Goal: Contribute content: Contribute content

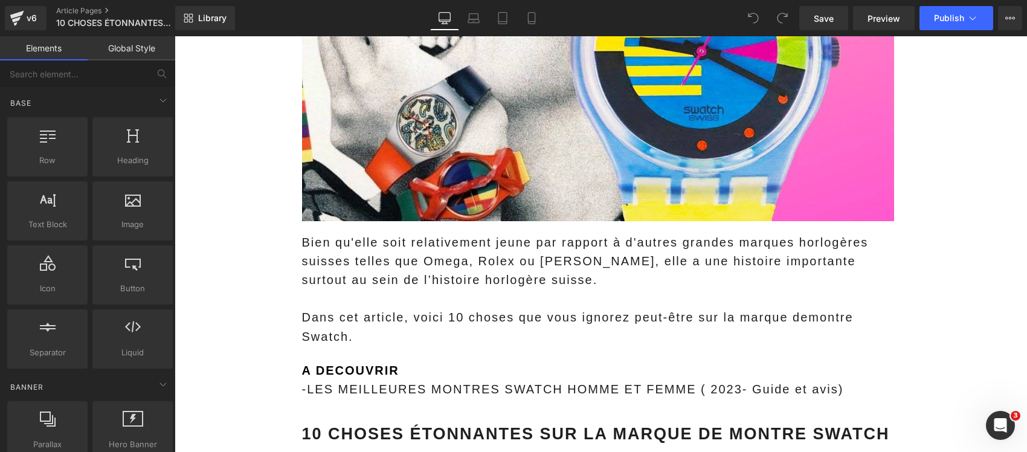
scroll to position [151, 0]
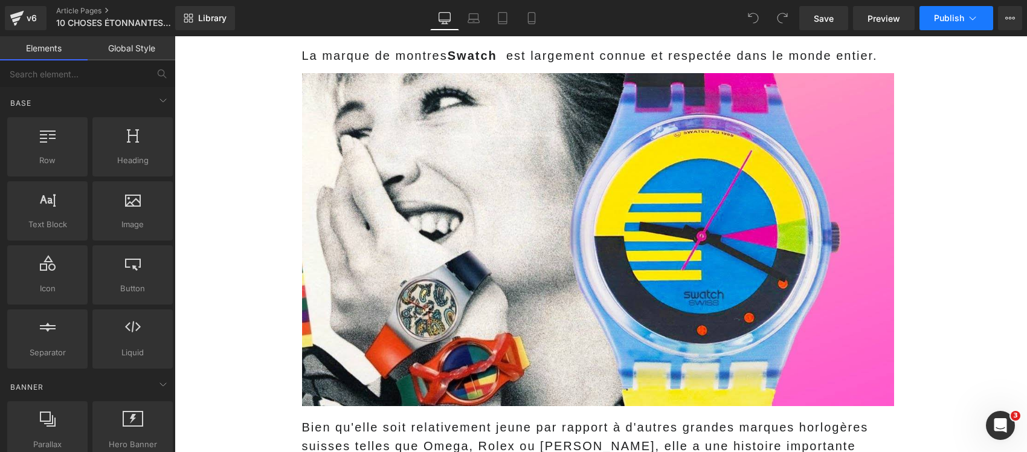
click at [947, 25] on button "Publish" at bounding box center [957, 18] width 74 height 24
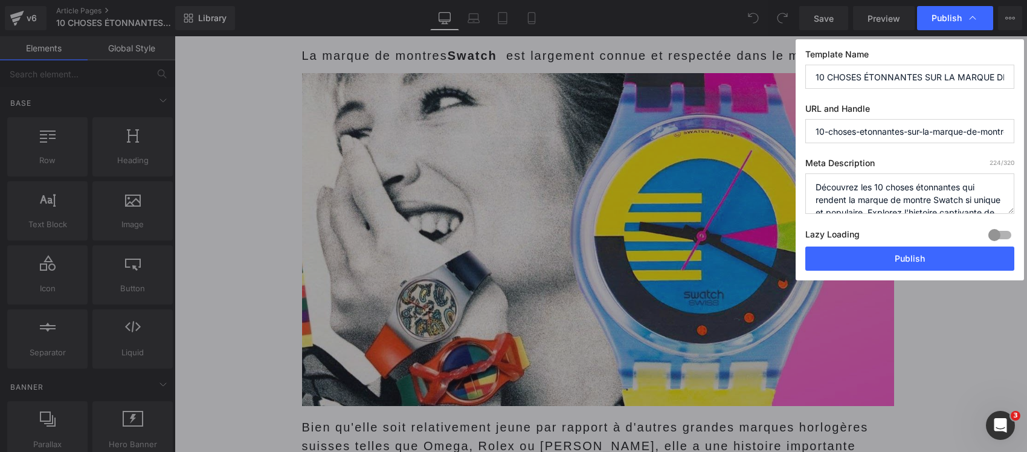
click at [994, 233] on div at bounding box center [1000, 234] width 29 height 19
click at [951, 252] on button "Publish" at bounding box center [910, 259] width 209 height 24
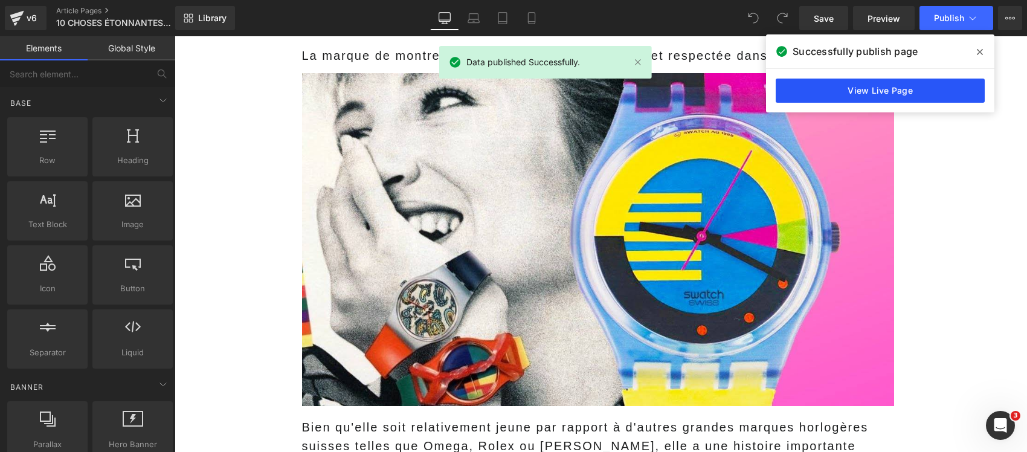
click at [882, 85] on link "View Live Page" at bounding box center [880, 91] width 209 height 24
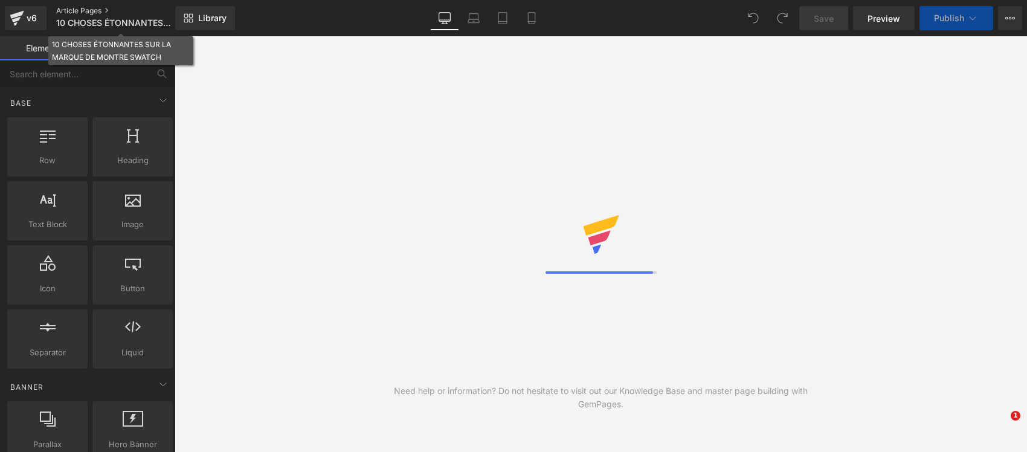
click at [85, 8] on link "Article Pages" at bounding box center [125, 11] width 139 height 10
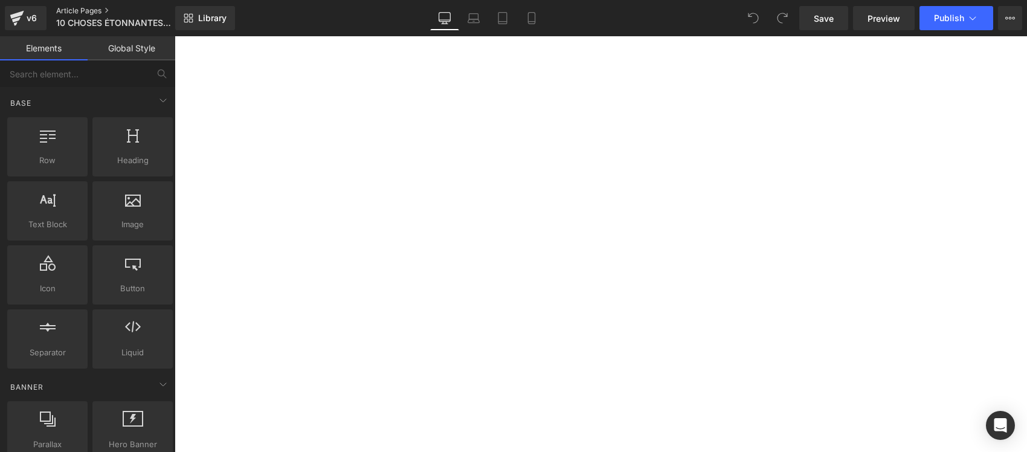
click at [83, 7] on link "Article Pages" at bounding box center [125, 11] width 139 height 10
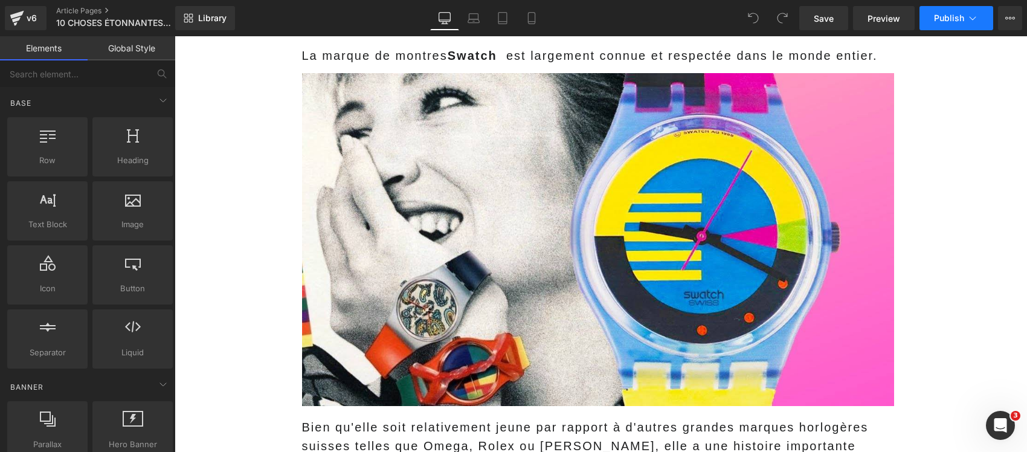
click at [940, 23] on button "Publish" at bounding box center [957, 18] width 74 height 24
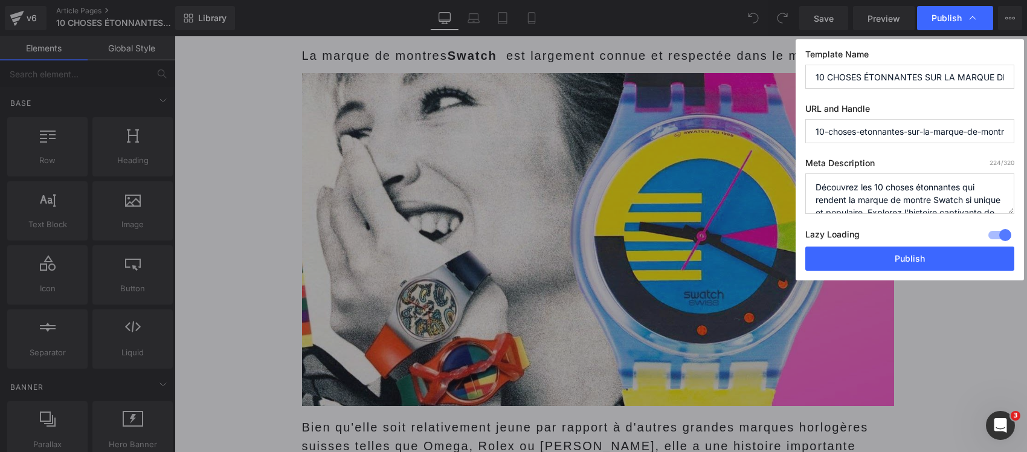
click at [901, 82] on input "10 CHOSES ÉTONNANTES SUR LA MARQUE DE MONTRE SWATCH" at bounding box center [910, 77] width 209 height 24
paste input "SWATCH A SAUVÉ L'HORLOGERIE SUISSE DANS LES ANNÉES 80 : VOICI LES 10 SECRETS QU…"
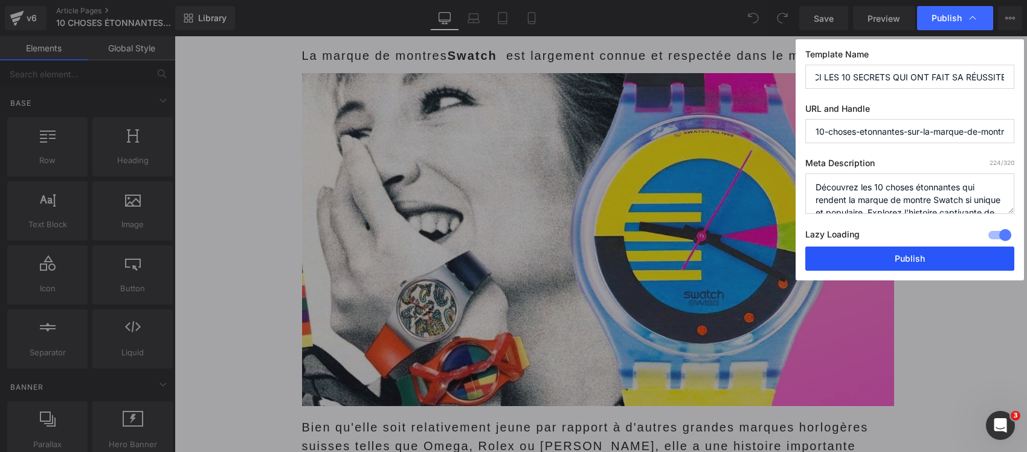
type input "SWATCH A SAUVÉ L'HORLOGERIE SUISSE DANS LES ANNÉES 80 : VOICI LES 10 SECRETS QU…"
click at [884, 259] on button "Publish" at bounding box center [910, 259] width 209 height 24
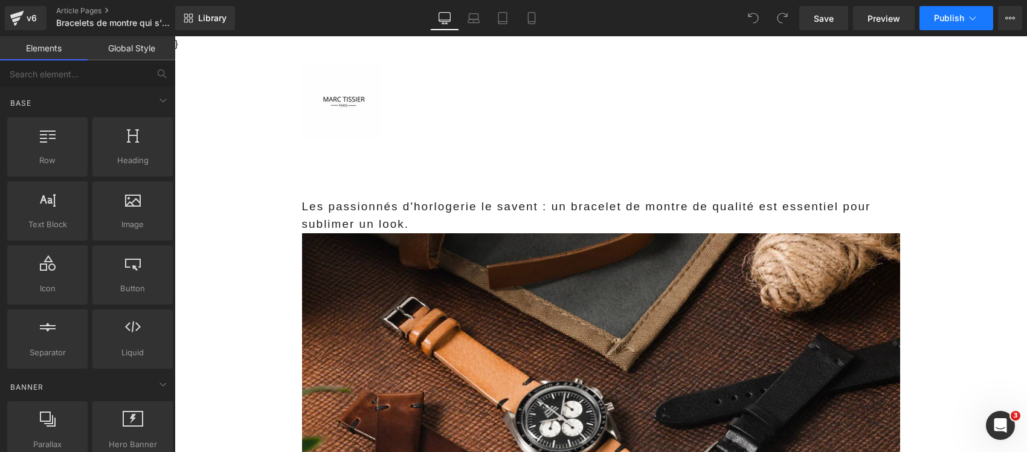
click at [935, 24] on button "Publish" at bounding box center [957, 18] width 74 height 24
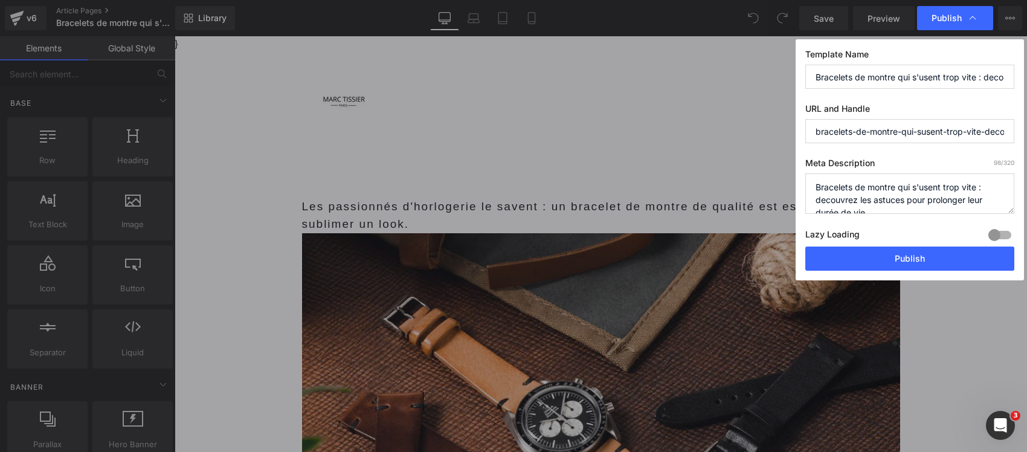
click at [1005, 233] on div at bounding box center [1000, 234] width 29 height 19
click at [890, 82] on input "Bracelets de montre qui s'usent trop vite : decouvrez les astuces pour prolonge…" at bounding box center [910, 77] width 209 height 24
paste input "VOTRE BRACELET DE MONTRE S'USE EN 6 MOIS ? CES 3 ERREURS COURANTES RACCOURCISSE…"
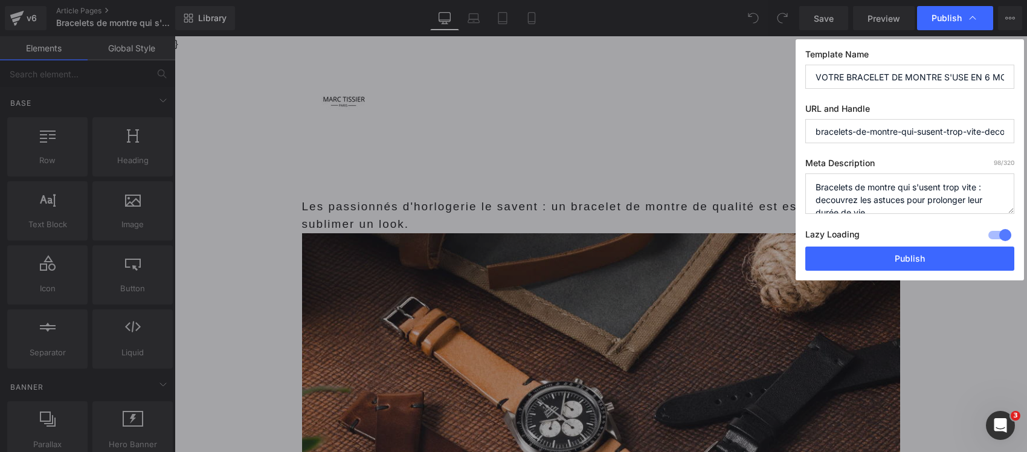
drag, startPoint x: 891, startPoint y: 82, endPoint x: 763, endPoint y: 65, distance: 129.9
click at [763, 65] on div "Publish Template Name VOTRE BRACELET DE MONTRE S'USE EN 6 MOIS ? CES 3 ERREURS …" at bounding box center [513, 226] width 1027 height 452
click at [853, 73] on input "VOTRE BRACELET DE MONTRE S'USE EN 6 MOIS ? CES 3 ERREURS COURANTES RACCOURCISSE…" at bounding box center [910, 77] width 209 height 24
drag, startPoint x: 941, startPoint y: 76, endPoint x: 995, endPoint y: 85, distance: 54.5
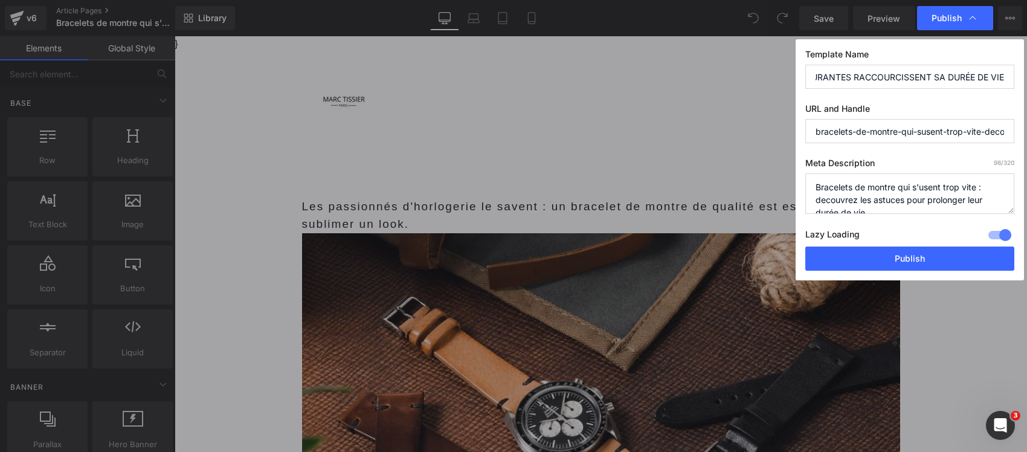
click at [995, 85] on input "VOTRE BRACELET DE MONTRE S'USE EN 6 MOIS ? CES 3 ERREURS COURANTES RACCOURCISSE…" at bounding box center [910, 77] width 209 height 24
click at [984, 80] on input "VOTRE BRACELET DE MONTRE S'USE EN 6 MOIS ? CES 3 ERREURS COURANTES RACCOURCISSE…" at bounding box center [910, 77] width 209 height 24
type input "VOTRE BRACELET DE MONTRE S'USE EN 6 MOIS ? CES 3 ERREURS COURANTES RACCOURCISSE…"
click at [902, 257] on button "Publish" at bounding box center [910, 259] width 209 height 24
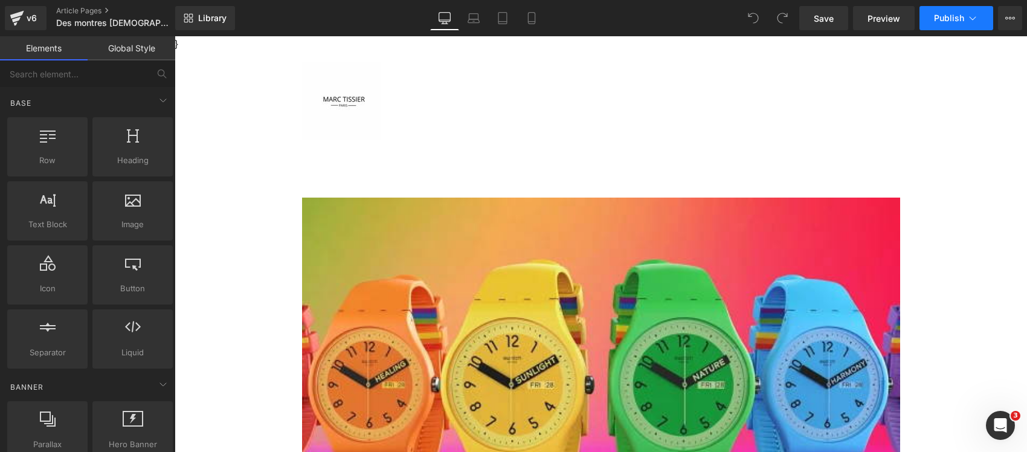
click at [949, 13] on span "Publish" at bounding box center [949, 18] width 30 height 10
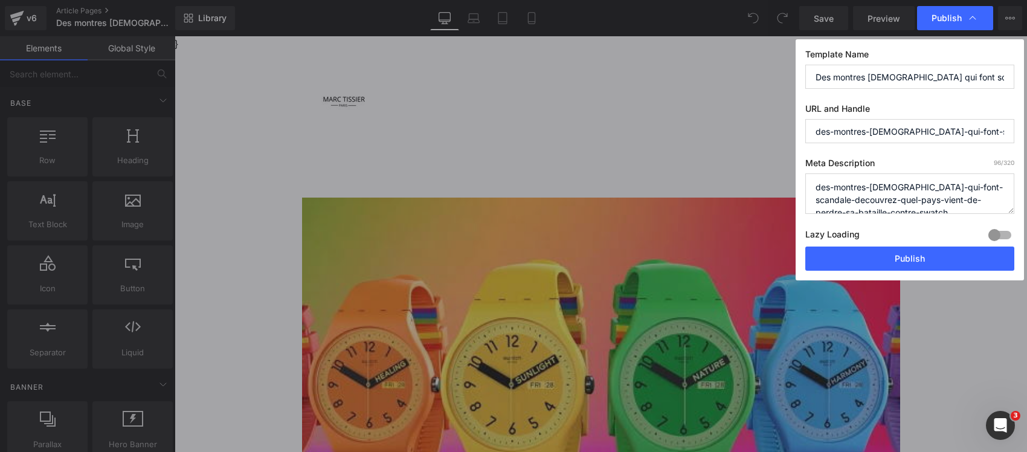
click at [999, 236] on div at bounding box center [1000, 234] width 29 height 19
click at [854, 80] on input "Des montres LGBT+ qui font scandale : Découvrez quel pays vient de perdre sa ba…" at bounding box center [910, 77] width 209 height 24
click at [853, 80] on input "Des montres LGBT+ qui font scandale : Découvrez quel pays vient de perdre sa ba…" at bounding box center [910, 77] width 209 height 24
paste input "CES MONTRES ARC-EN-CIEL À 75€ PROVOQUENT UN SCANDALE : LA MALAISIE OBLIGÉE DE L…"
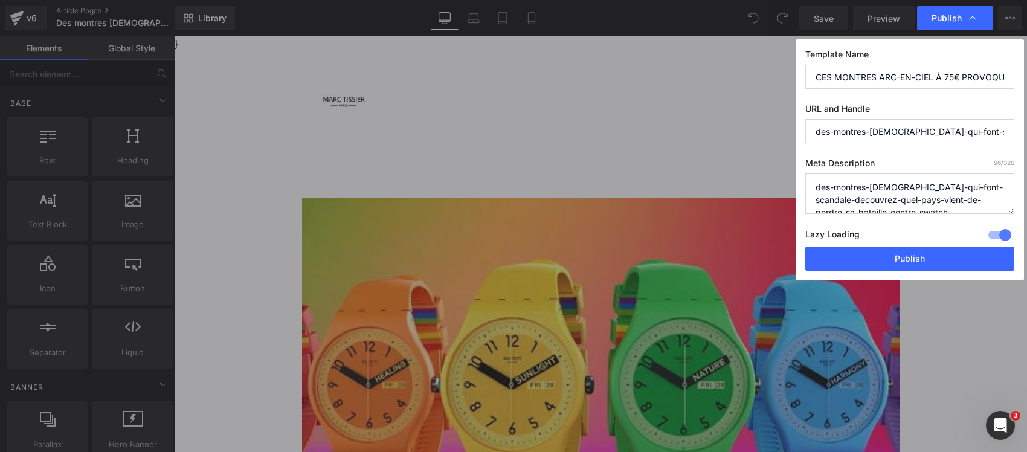
scroll to position [0, 325]
type input "CES MONTRES ARC-EN-CIEL À 75€ PROVOQUENT UN SCANDALE : LA MALAISIE OBLIGÉE DE L…"
click at [838, 266] on button "Publish" at bounding box center [910, 259] width 209 height 24
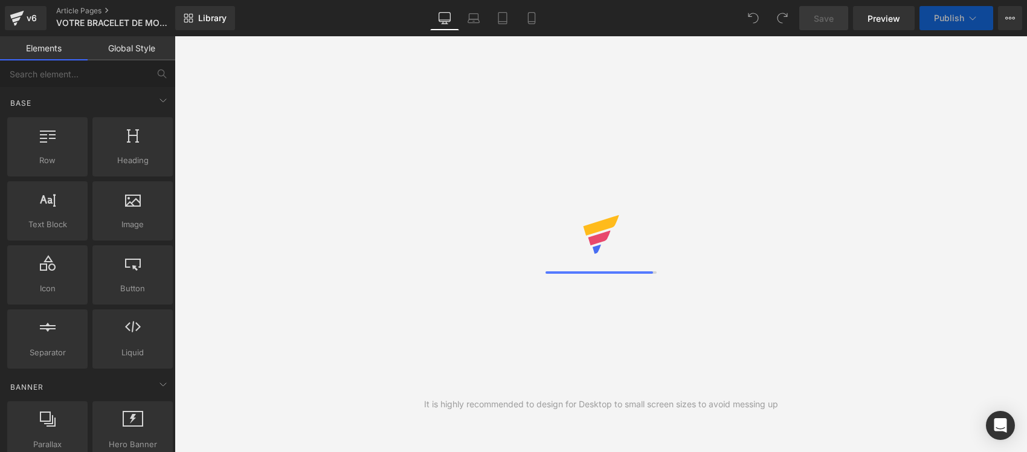
click at [929, 147] on div "It is highly recommended to design for Desktop to small screen sizes to avoid m…" at bounding box center [601, 244] width 853 height 416
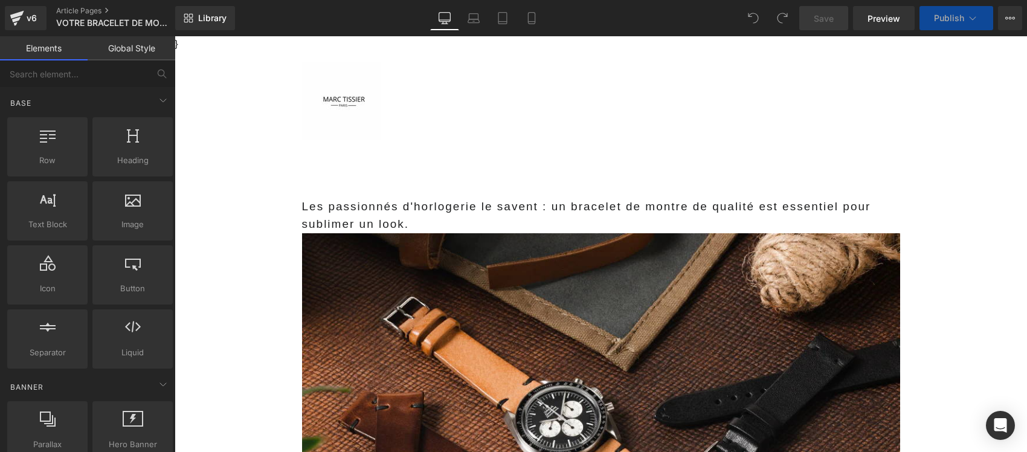
click at [935, 13] on span "Publish" at bounding box center [949, 18] width 30 height 10
click at [959, 16] on span "Publish" at bounding box center [949, 18] width 30 height 10
click at [877, 76] on nav "POUR ELLE Toutes nos montres Montre carree POUR LUI" at bounding box center [700, 101] width 399 height 79
click at [942, 19] on span "Publish" at bounding box center [949, 18] width 30 height 10
click at [945, 17] on span "Publish" at bounding box center [949, 18] width 30 height 10
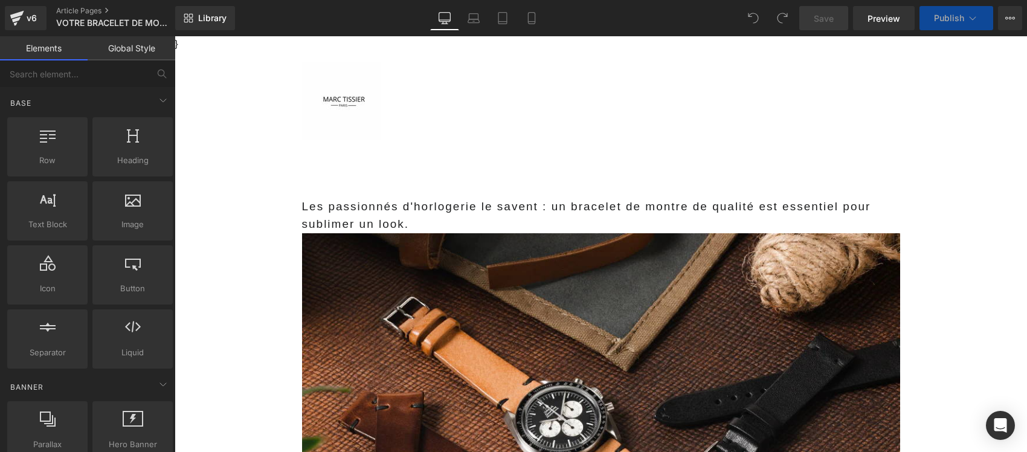
click at [945, 17] on span "Publish" at bounding box center [949, 18] width 30 height 10
click at [927, 128] on header "Navigation POUR ELLE Toutes nos montres" at bounding box center [601, 101] width 853 height 97
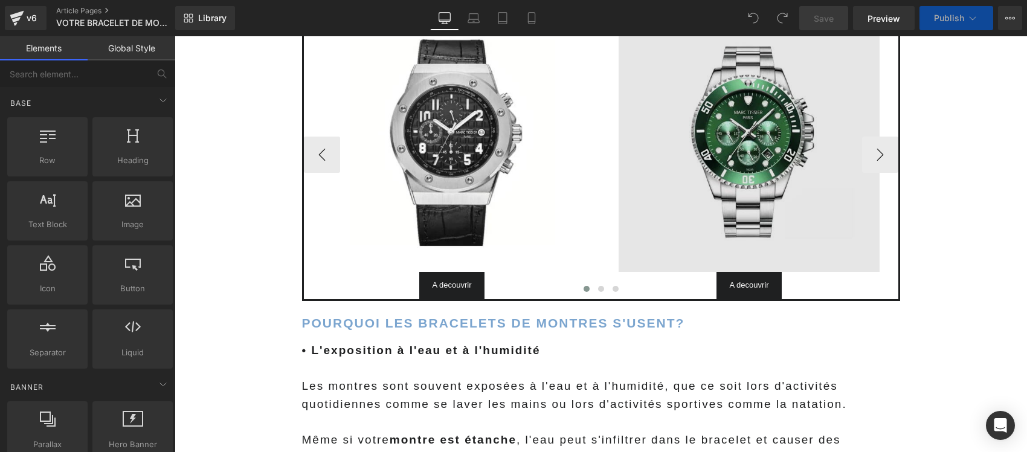
scroll to position [302, 0]
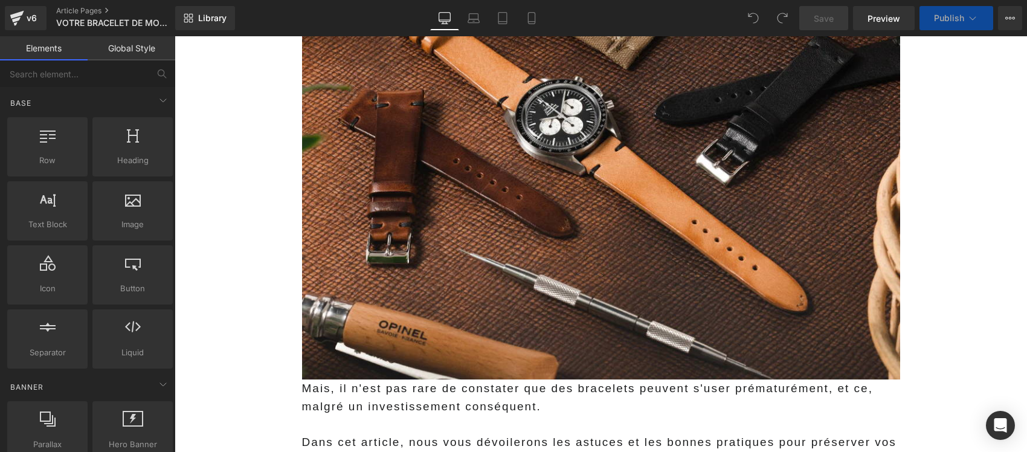
click at [974, 16] on icon at bounding box center [973, 18] width 12 height 12
click at [875, 20] on span "Preview" at bounding box center [884, 18] width 33 height 13
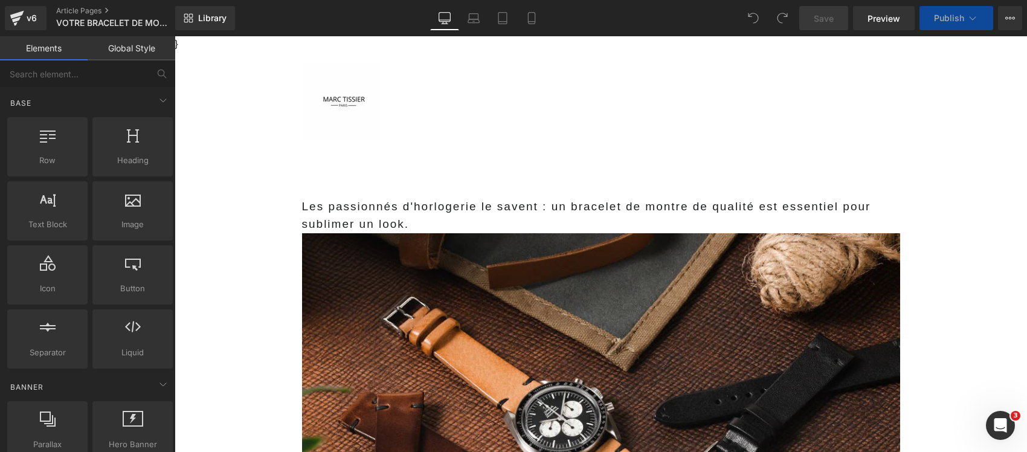
click at [687, 219] on p "Les passionnés d'horlogerie le savent : un bracelet de montre de qualité est es…" at bounding box center [601, 216] width 598 height 36
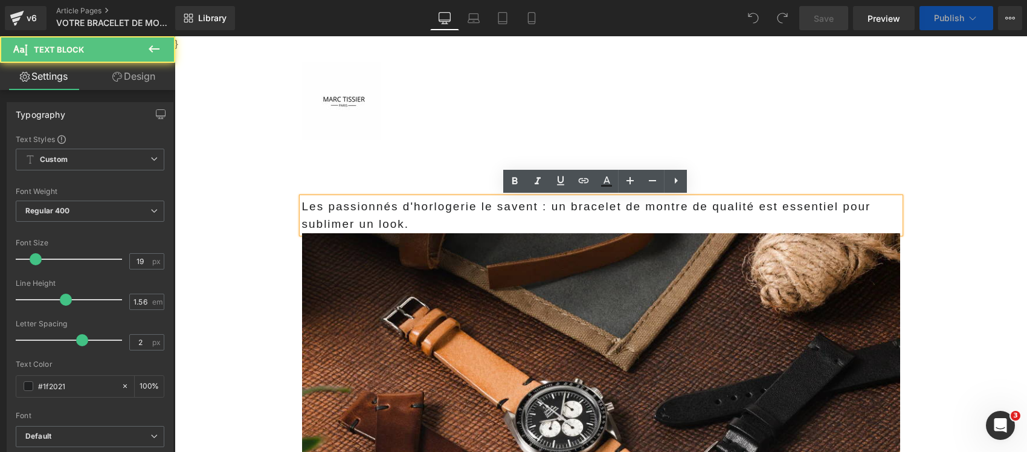
click at [668, 209] on p "Les passionnés d'horlogerie le savent : un bracelet de montre de qualité est es…" at bounding box center [601, 216] width 598 height 36
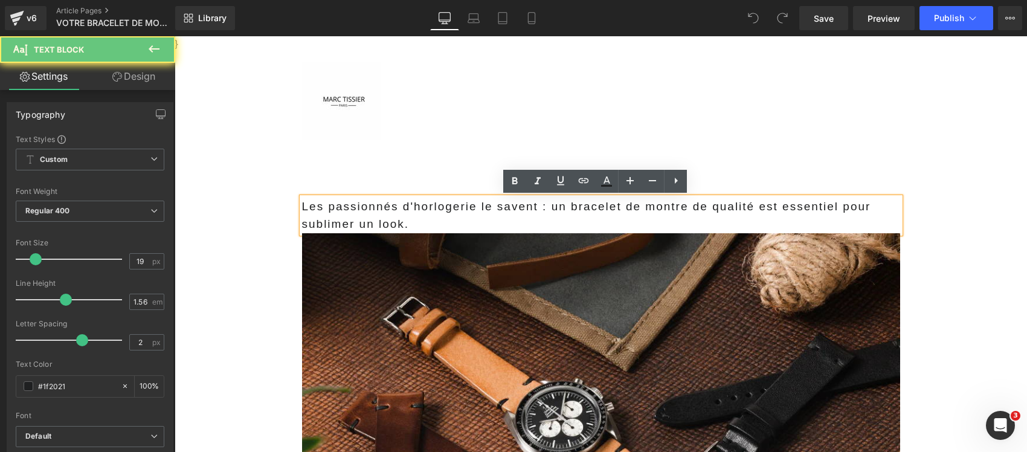
click at [667, 218] on p "Les passionnés d'horlogerie le savent : un bracelet de montre de qualité est es…" at bounding box center [601, 216] width 598 height 36
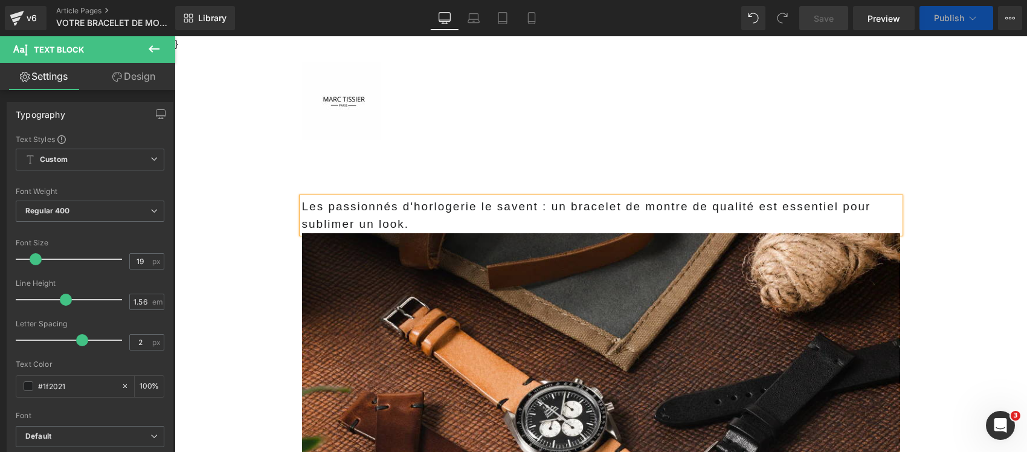
click at [979, 8] on button "Publish" at bounding box center [957, 18] width 74 height 24
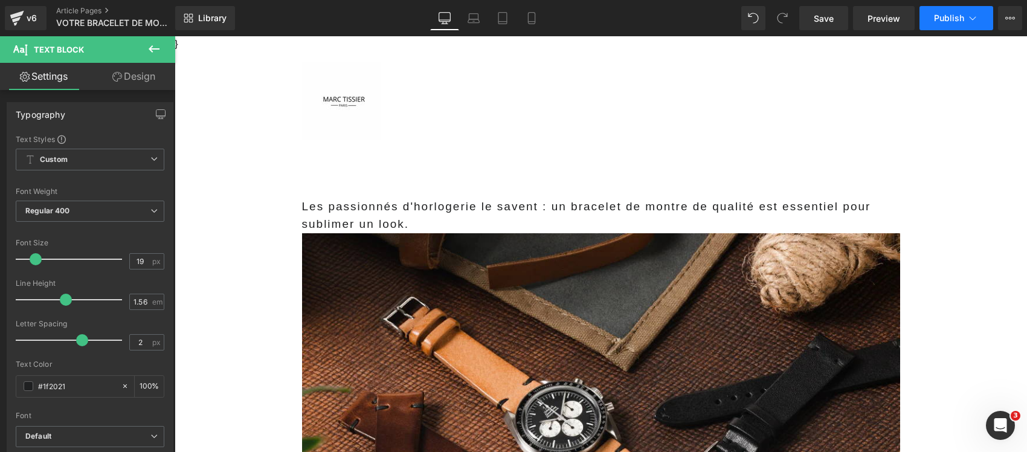
click at [950, 19] on span "Publish" at bounding box center [949, 18] width 30 height 10
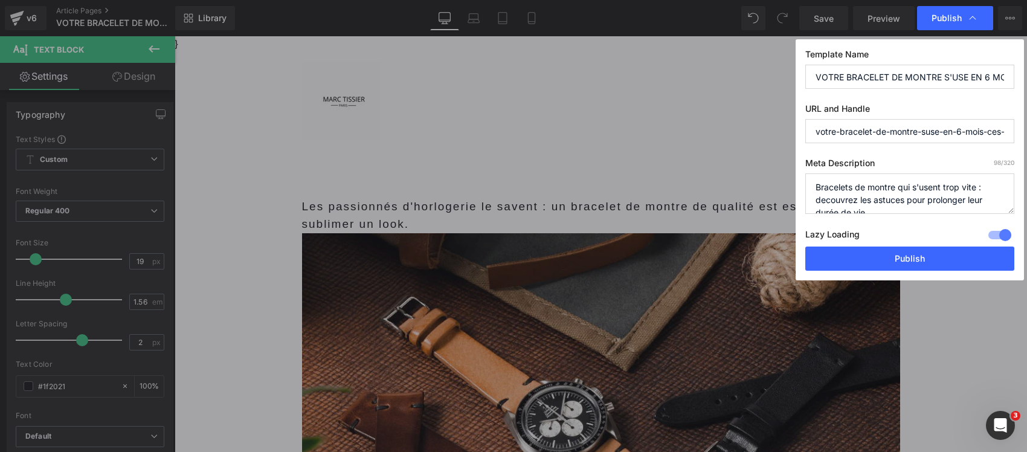
scroll to position [13, 0]
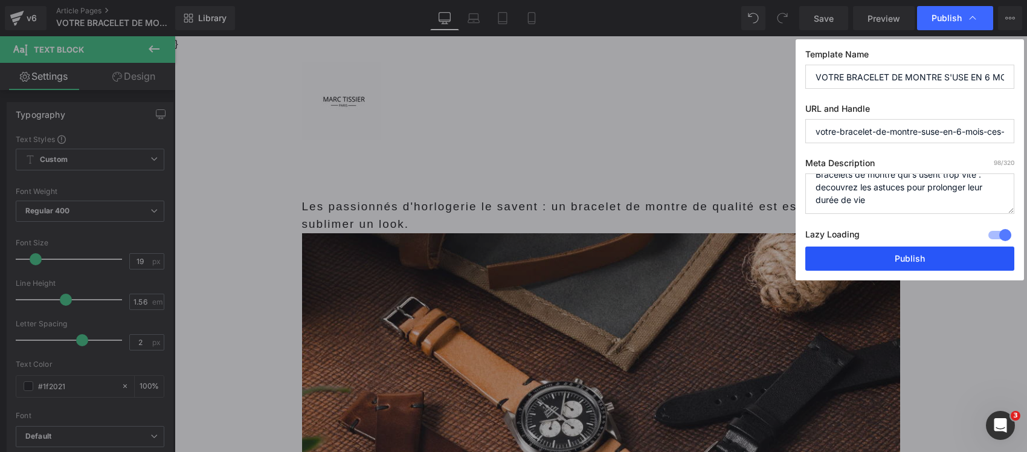
click at [881, 260] on button "Publish" at bounding box center [910, 259] width 209 height 24
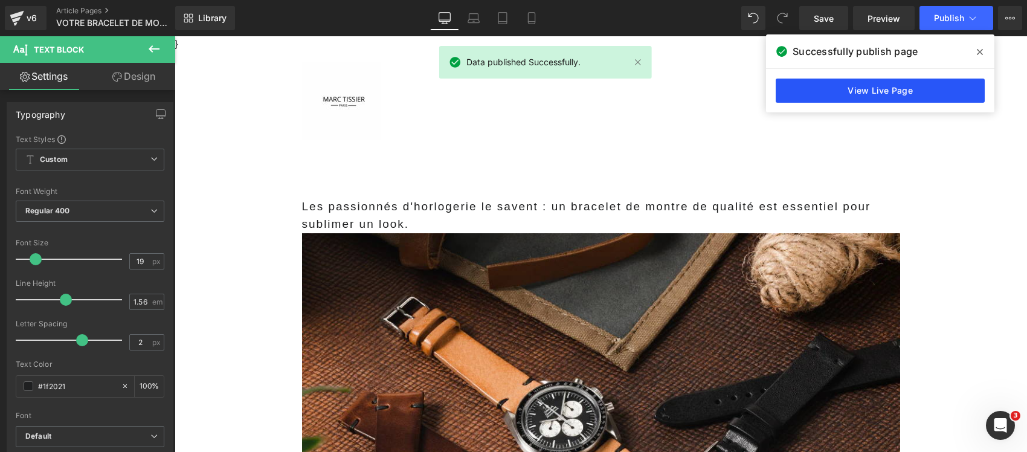
click at [911, 88] on link "View Live Page" at bounding box center [880, 91] width 209 height 24
